Goal: Task Accomplishment & Management: Manage account settings

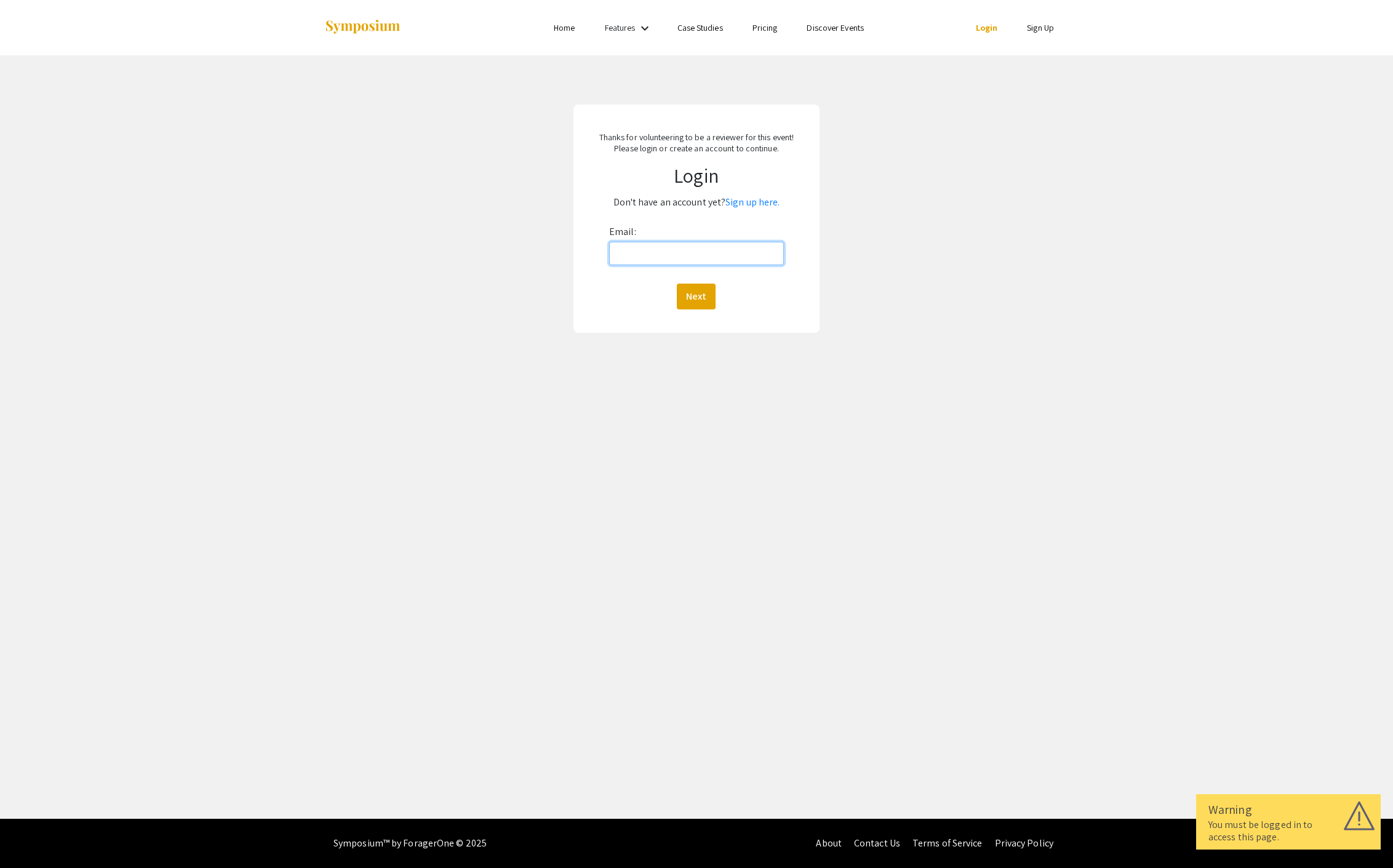
click at [682, 251] on input "Email:" at bounding box center [697, 254] width 175 height 23
type input "[EMAIL_ADDRESS][DOMAIN_NAME]"
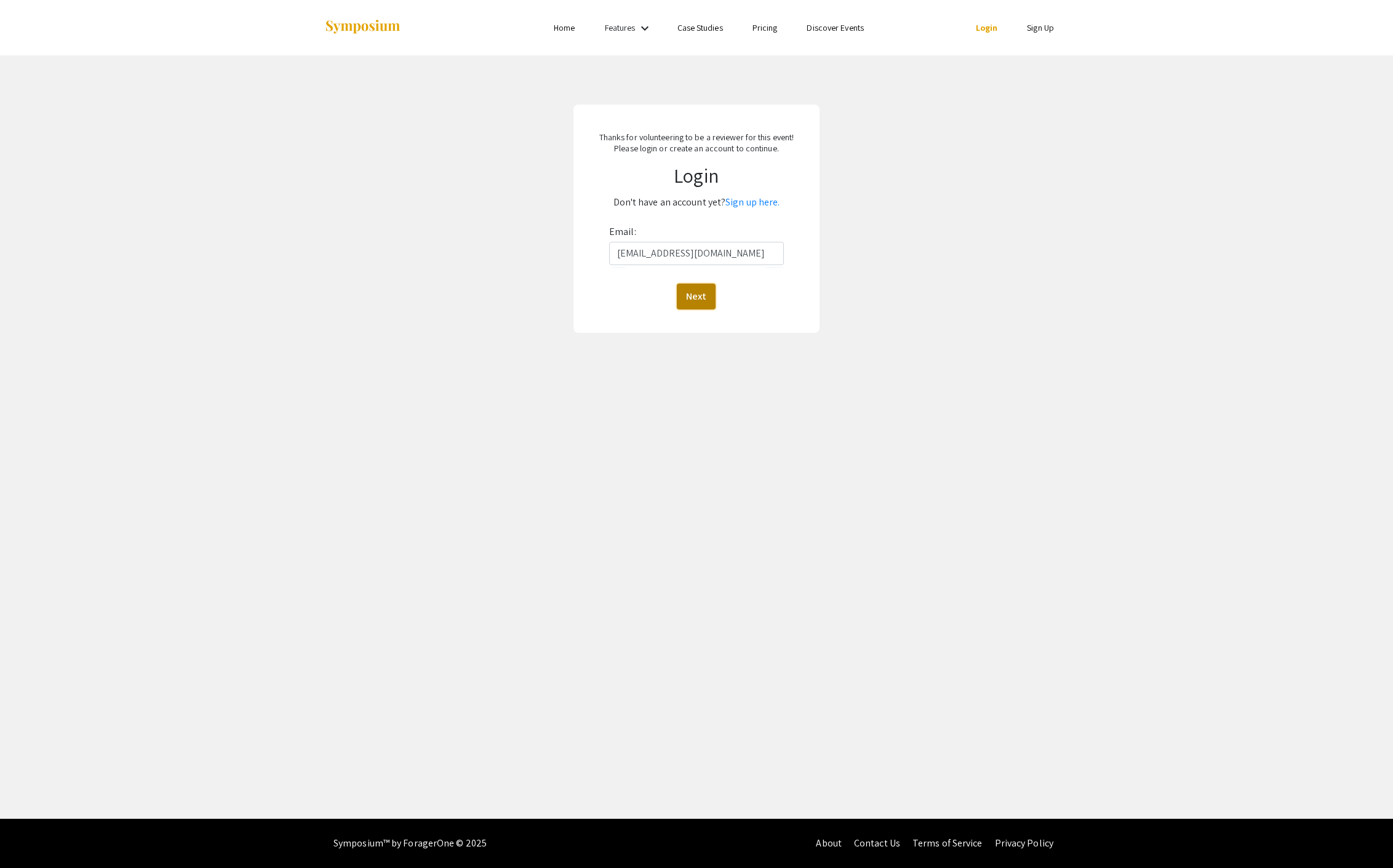
click at [689, 300] on button "Next" at bounding box center [696, 296] width 39 height 26
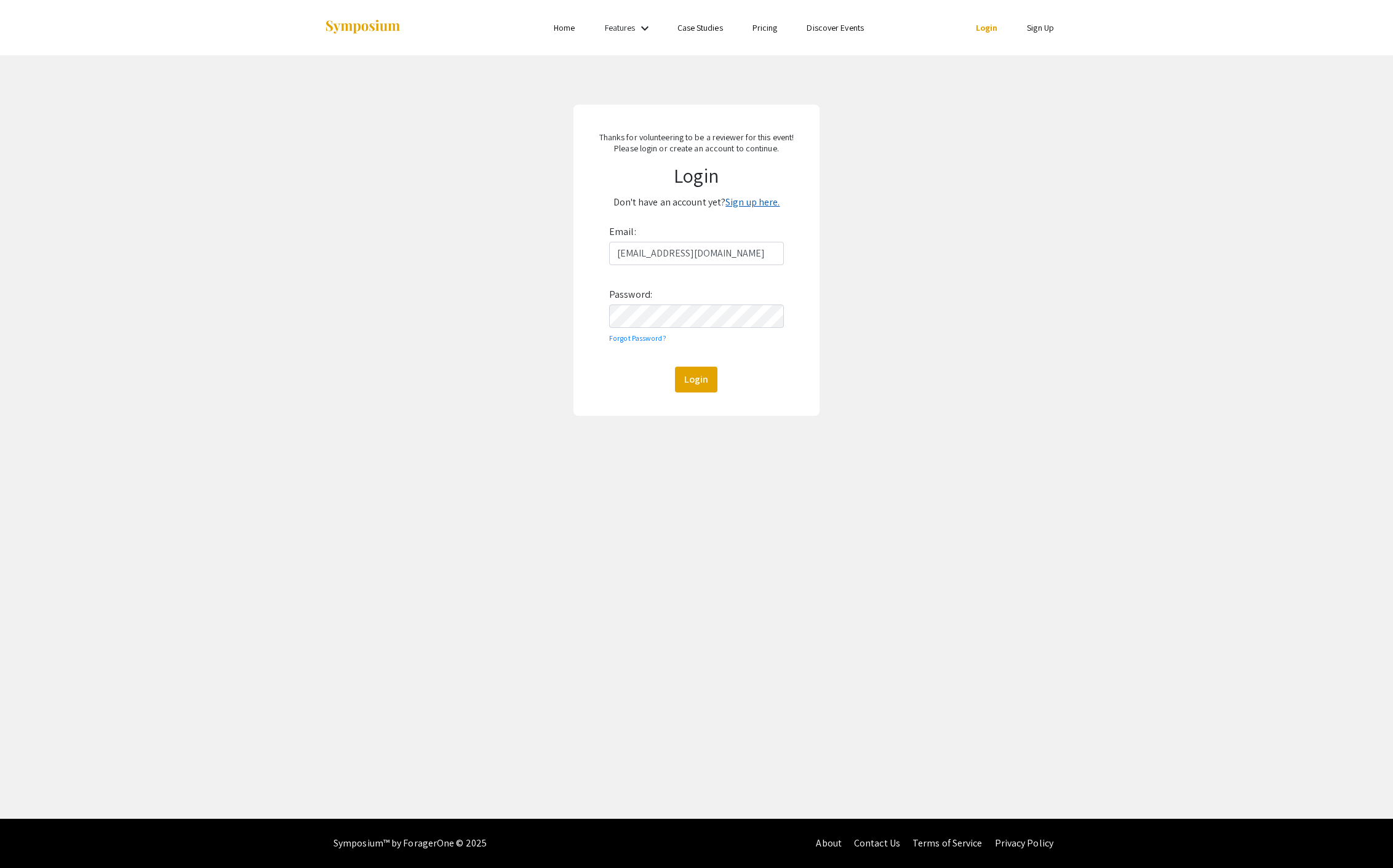
click at [772, 197] on link "Sign up here." at bounding box center [752, 201] width 54 height 13
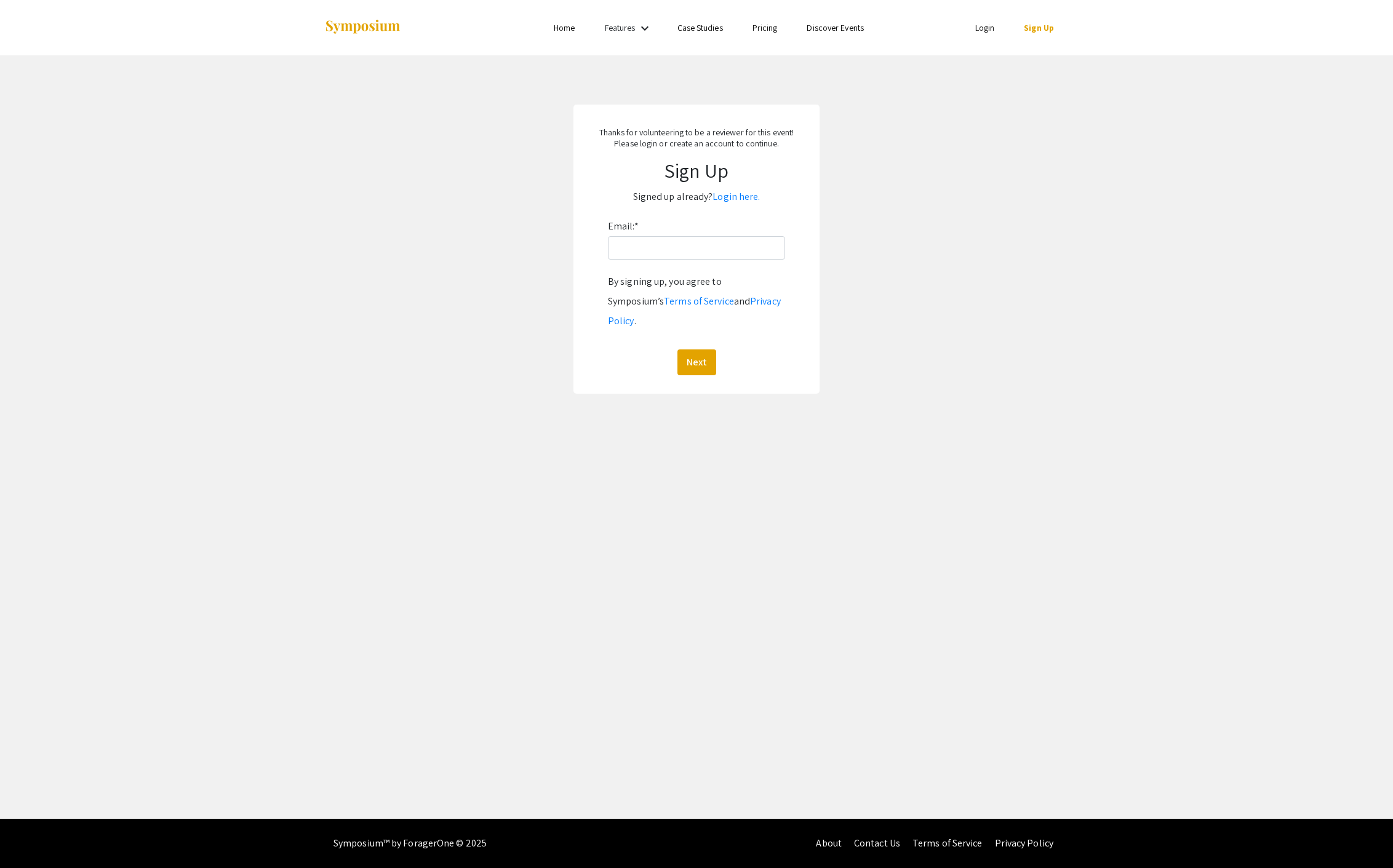
click at [694, 260] on div "Email: * By signing up, you agree to Symposium’s Terms of Service and Privacy P…" at bounding box center [696, 295] width 177 height 158
click at [695, 254] on input "Email: *" at bounding box center [696, 248] width 177 height 23
type input "[EMAIL_ADDRESS][DOMAIN_NAME]"
click at [692, 349] on button "Next" at bounding box center [697, 362] width 39 height 26
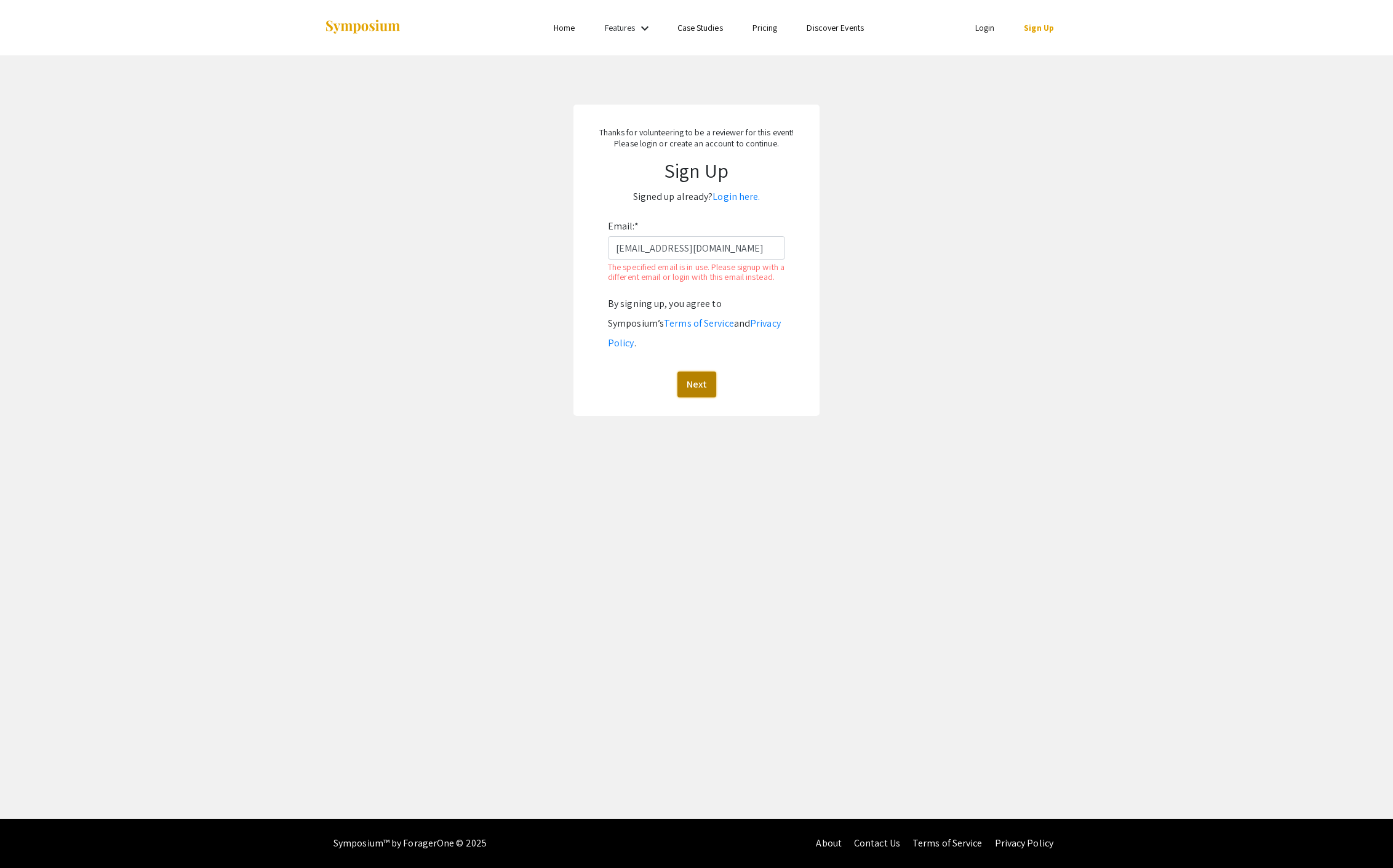
click at [710, 376] on button "Next" at bounding box center [697, 384] width 39 height 26
click at [731, 203] on p "Signed up already? Login here." at bounding box center [697, 196] width 222 height 19
click at [730, 196] on link "Login here." at bounding box center [736, 196] width 48 height 13
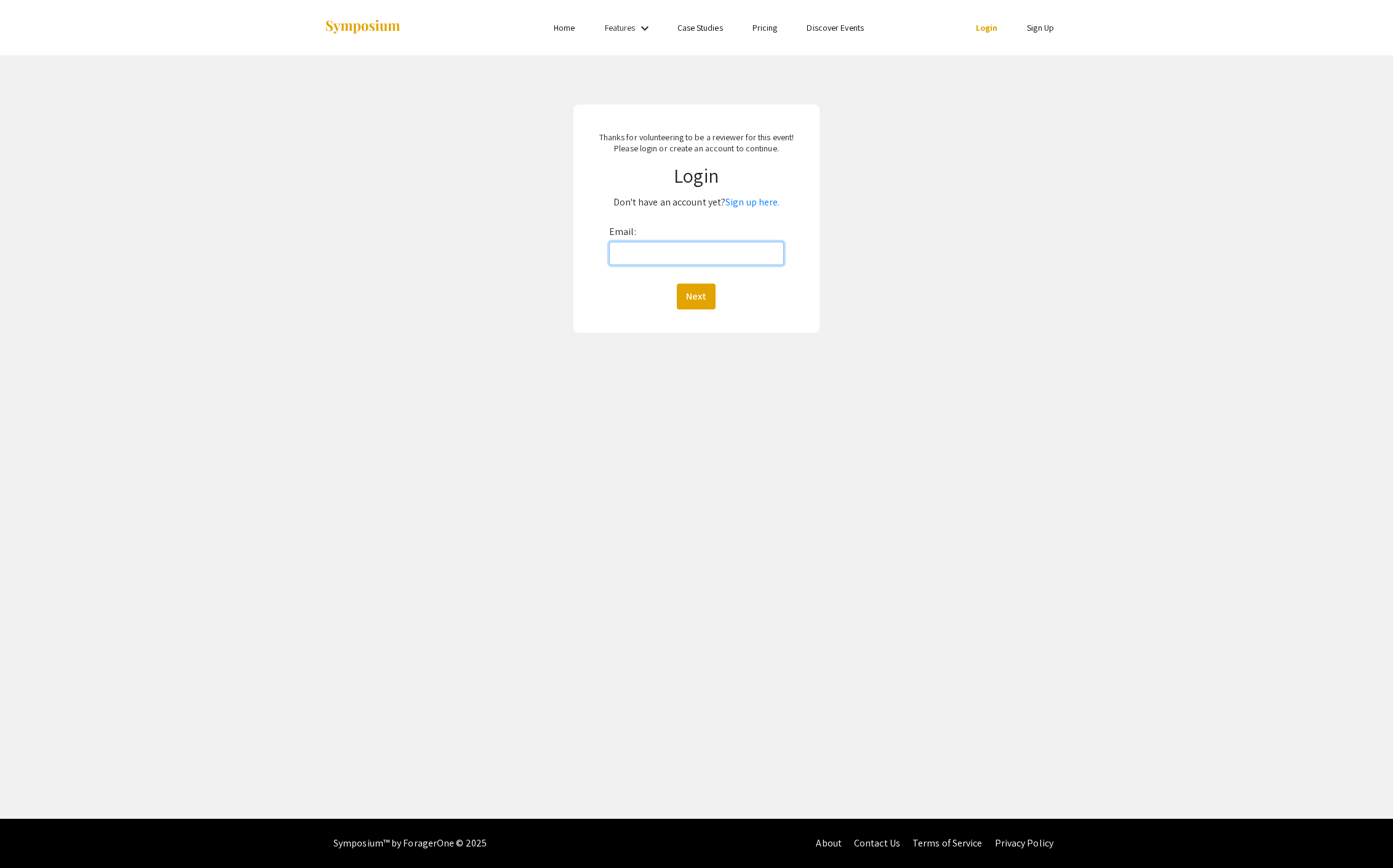
click at [669, 260] on input "Email:" at bounding box center [697, 254] width 175 height 23
type input "[EMAIL_ADDRESS][DOMAIN_NAME]"
click at [695, 302] on button "Next" at bounding box center [696, 296] width 39 height 26
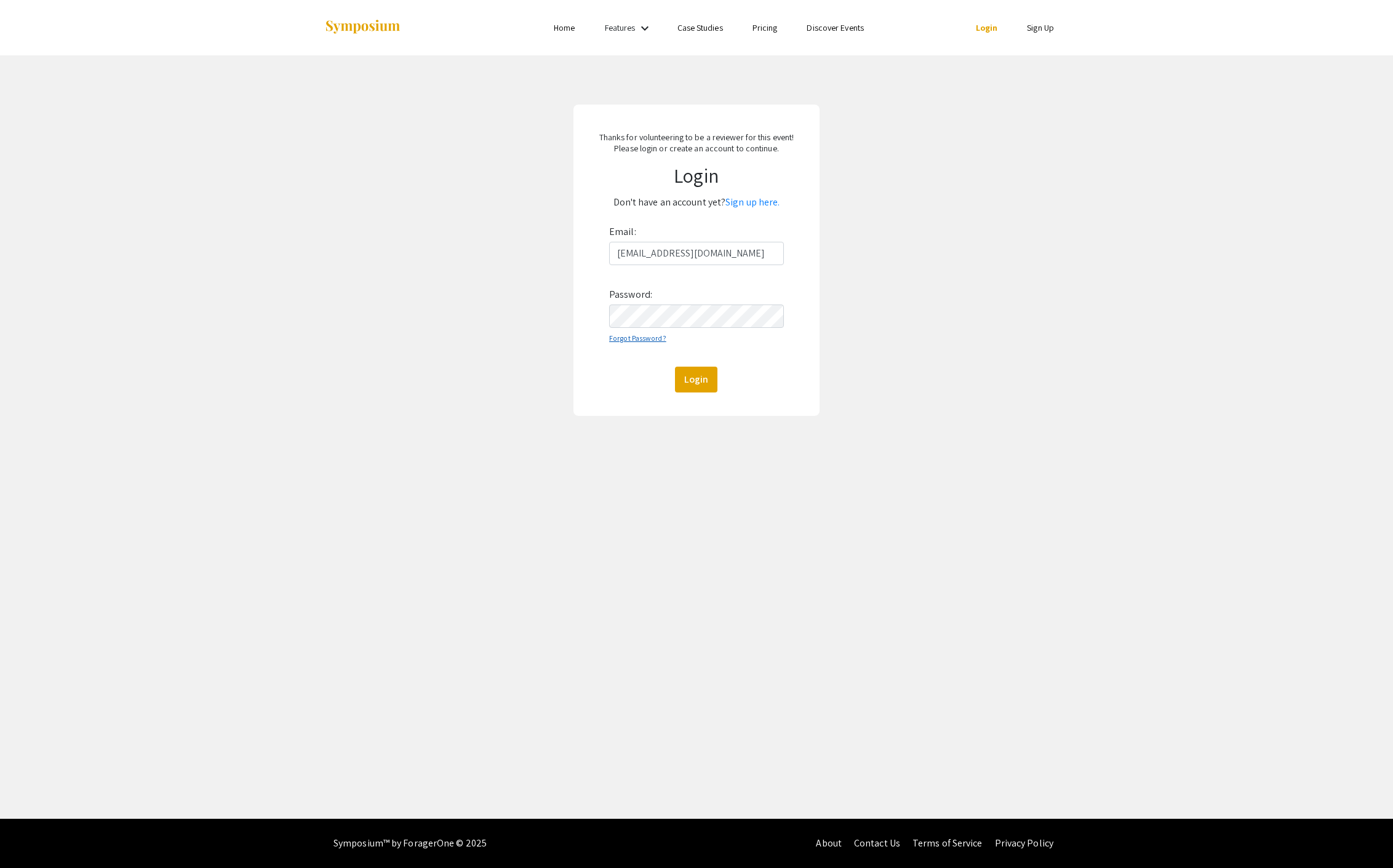
click at [659, 337] on link "Forgot Password?" at bounding box center [638, 337] width 57 height 9
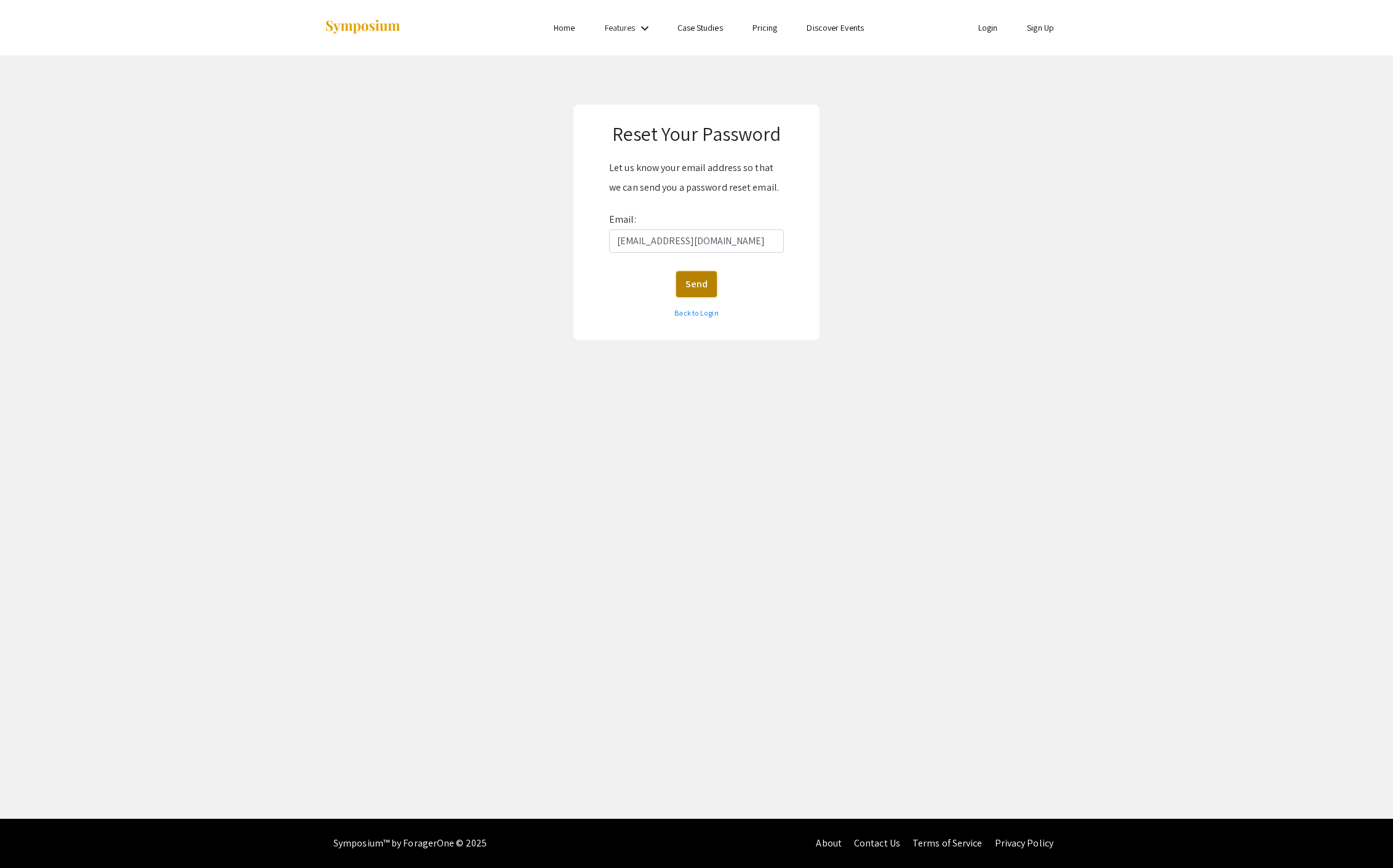
click at [701, 286] on button "Send" at bounding box center [697, 284] width 41 height 26
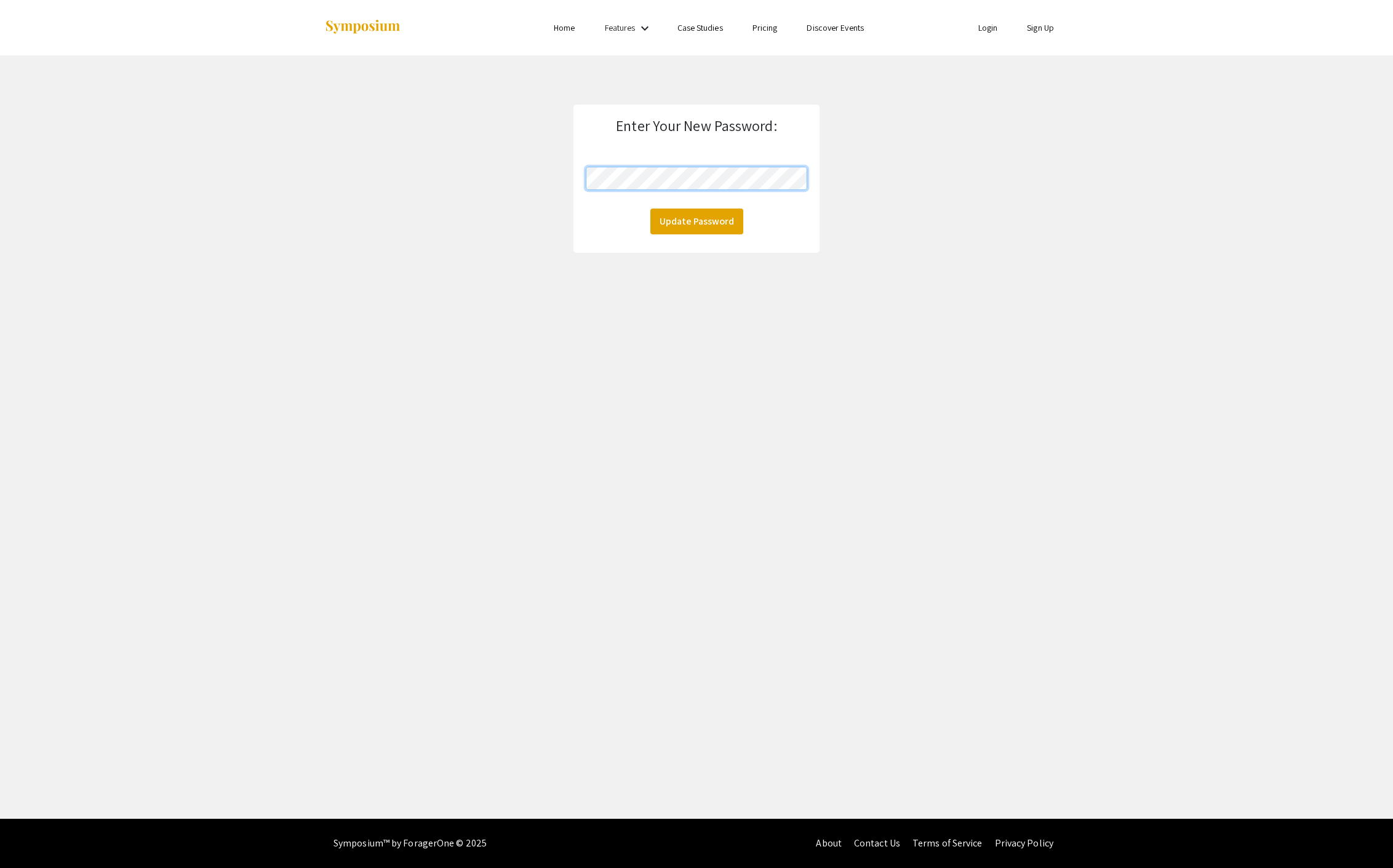
click button "Update Password" at bounding box center [697, 222] width 93 height 26
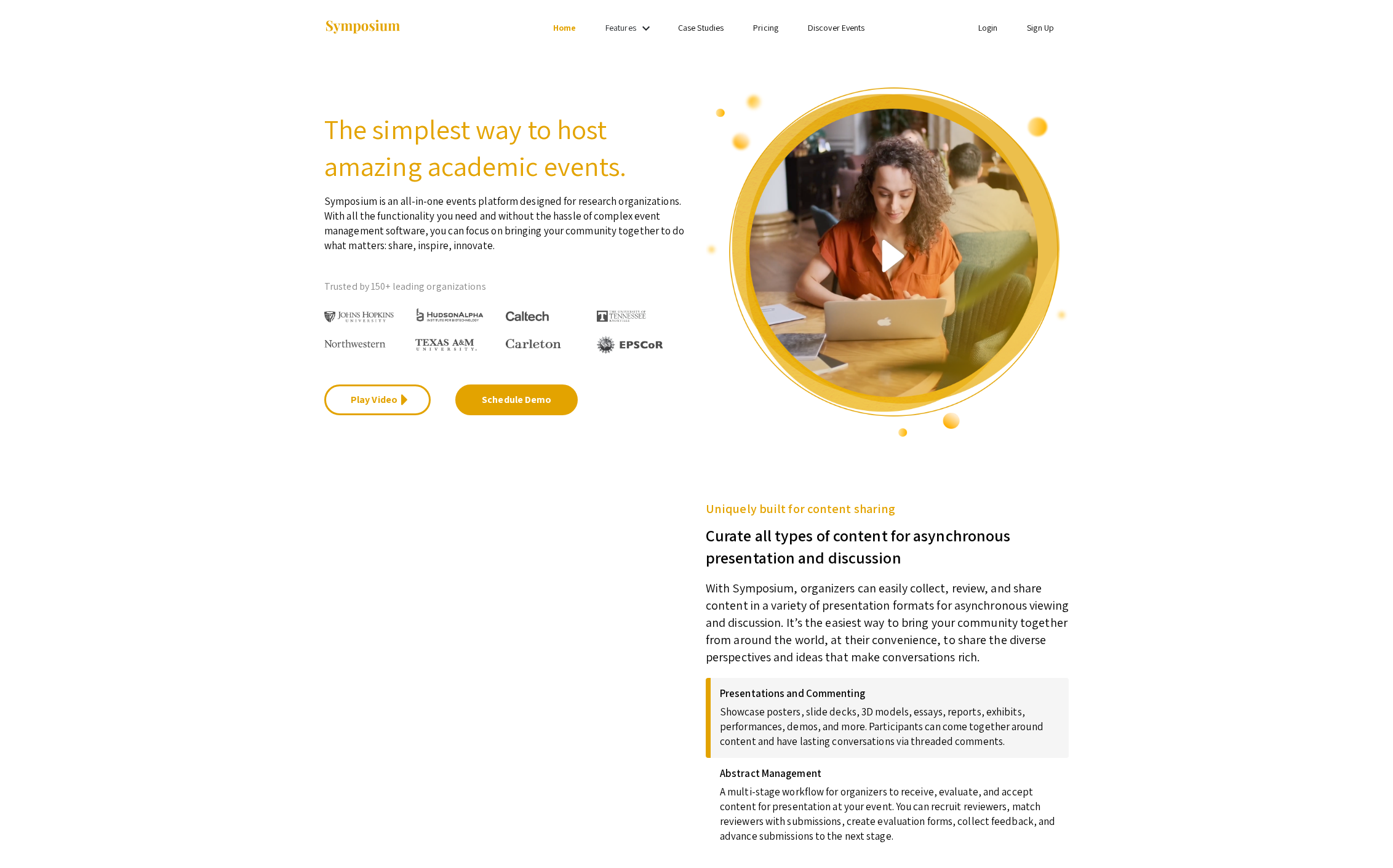
click at [984, 25] on link "Login" at bounding box center [988, 27] width 19 height 11
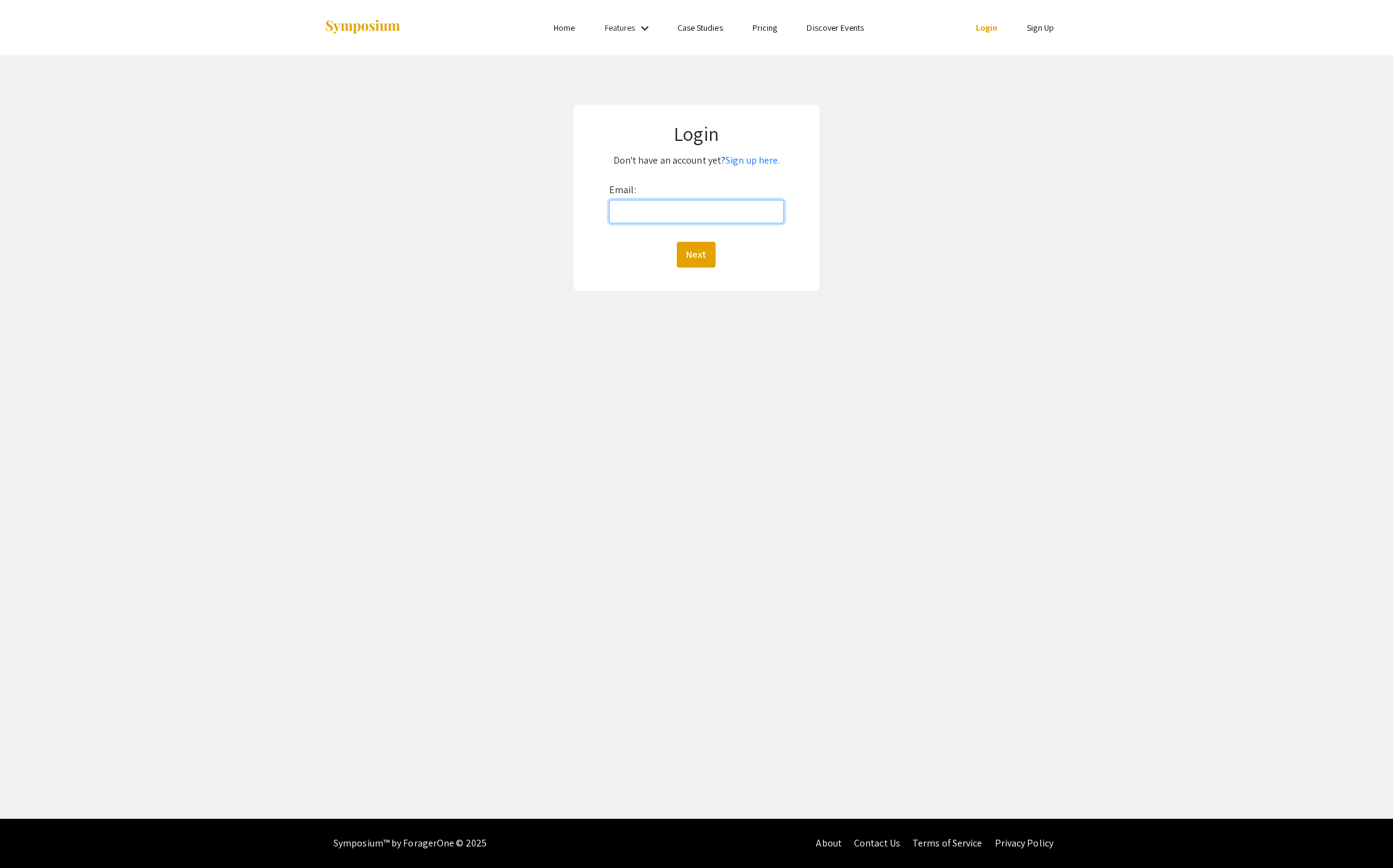
click at [691, 210] on input "Email:" at bounding box center [697, 212] width 175 height 23
click at [693, 216] on input "Email:" at bounding box center [697, 212] width 175 height 23
type input "[EMAIL_ADDRESS][DOMAIN_NAME]"
click at [689, 258] on button "Next" at bounding box center [696, 255] width 39 height 26
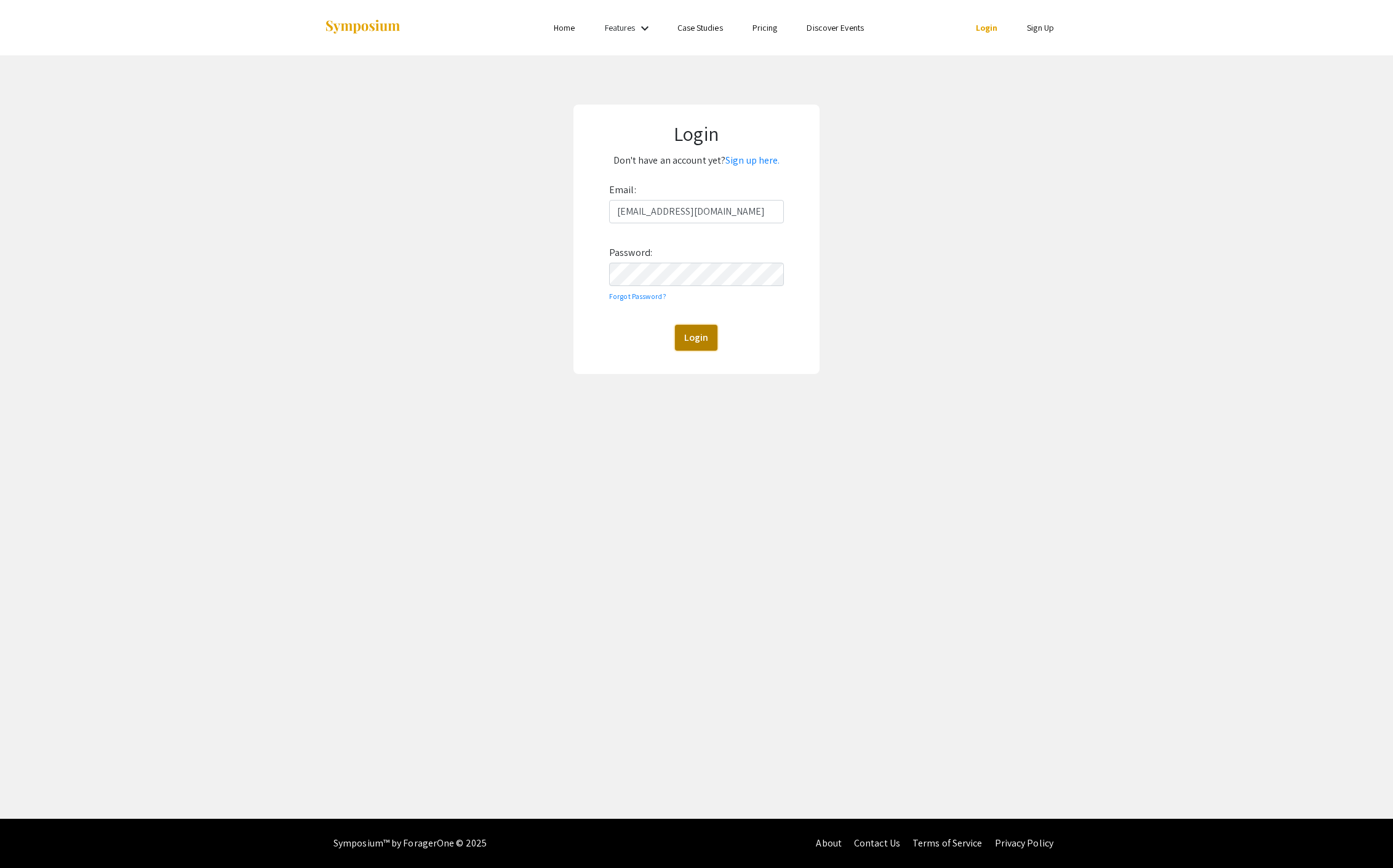
click at [701, 344] on button "Login" at bounding box center [696, 337] width 43 height 26
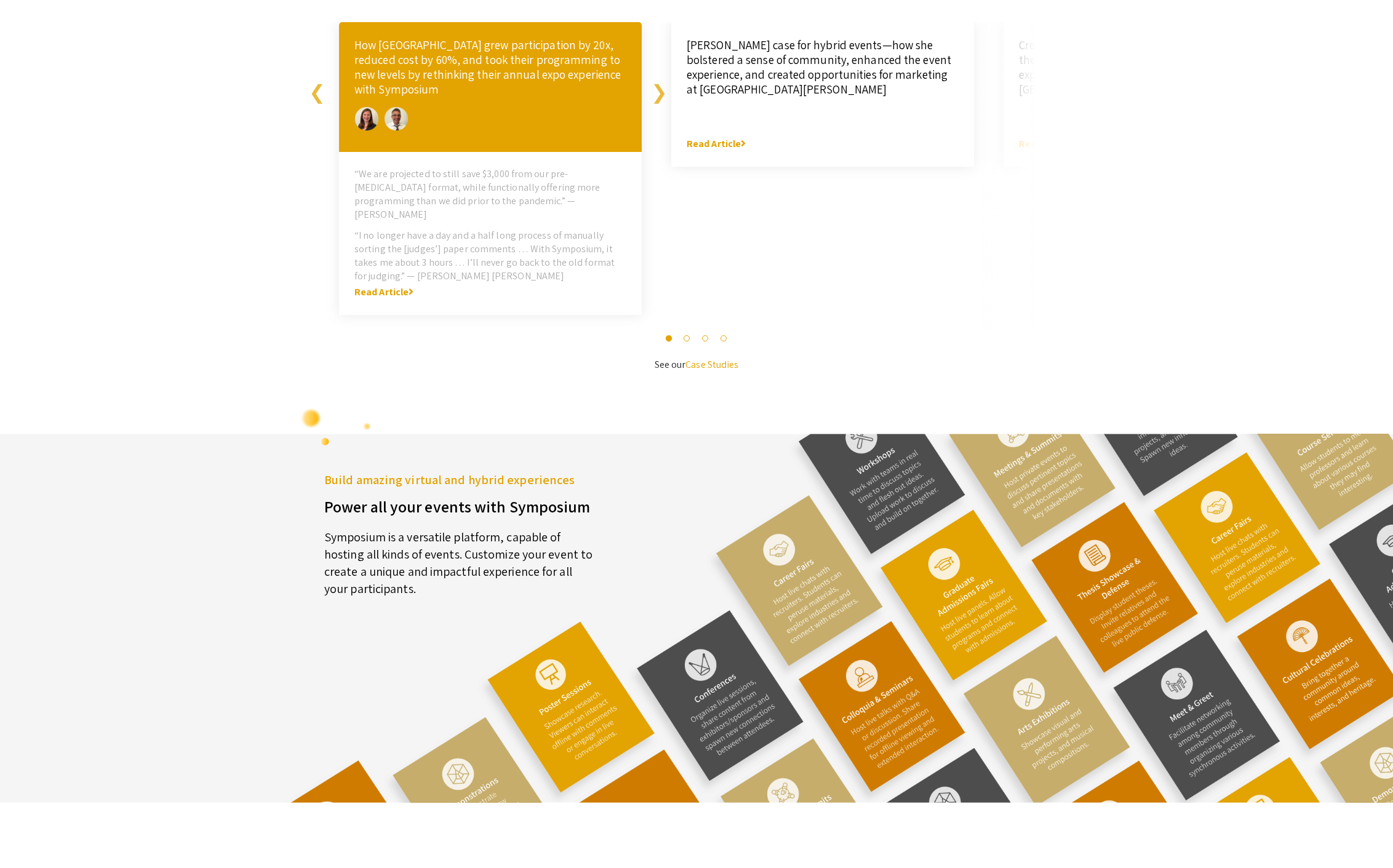
scroll to position [2767, 0]
